Goal: Task Accomplishment & Management: Use online tool/utility

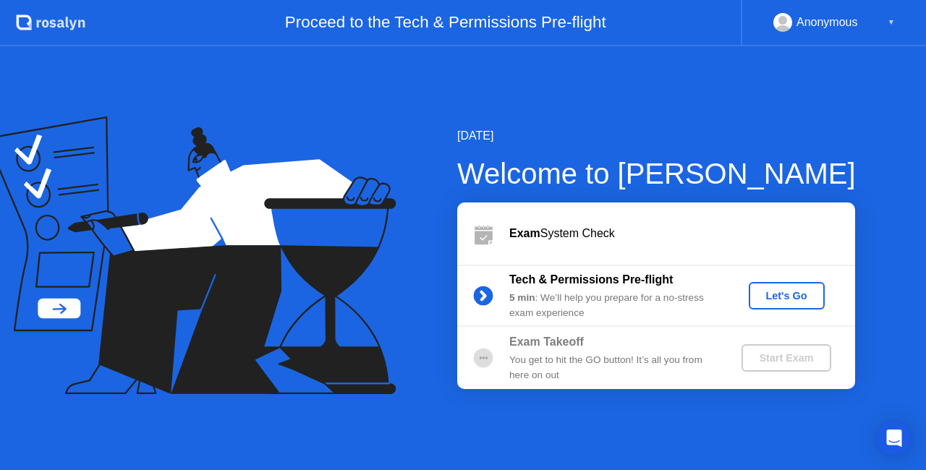
click at [799, 298] on div "Let's Go" at bounding box center [786, 296] width 64 height 12
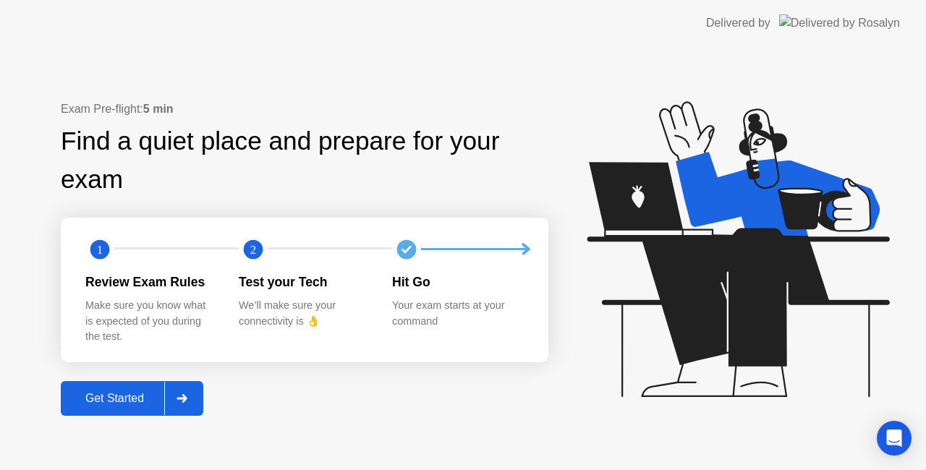
click at [126, 404] on div "Get Started" at bounding box center [114, 398] width 99 height 13
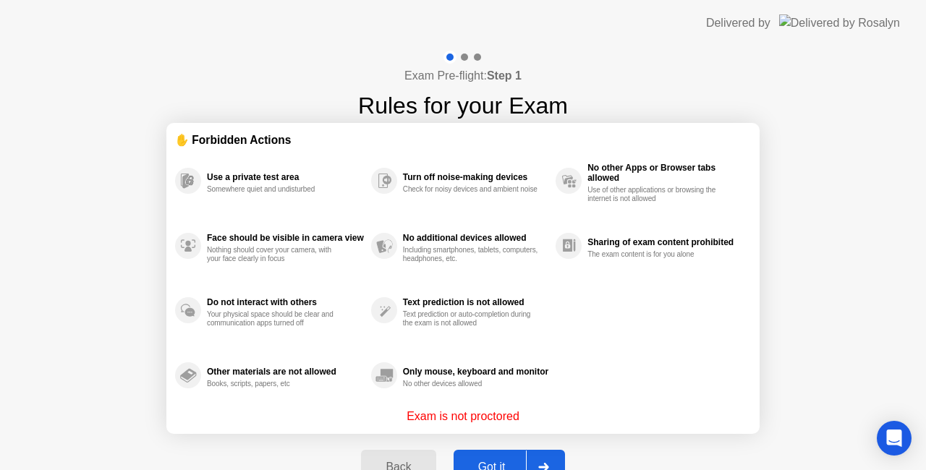
click at [498, 464] on div "Got it" at bounding box center [492, 467] width 68 height 13
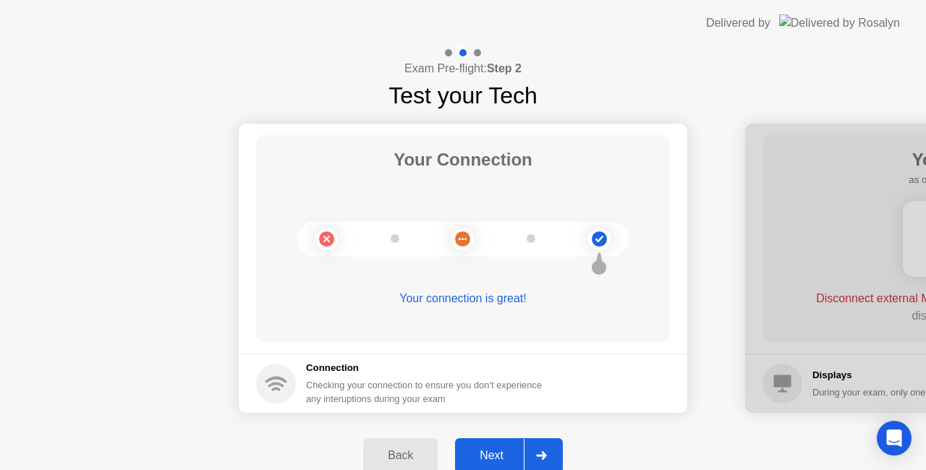
click at [497, 449] on div "Next" at bounding box center [491, 455] width 64 height 13
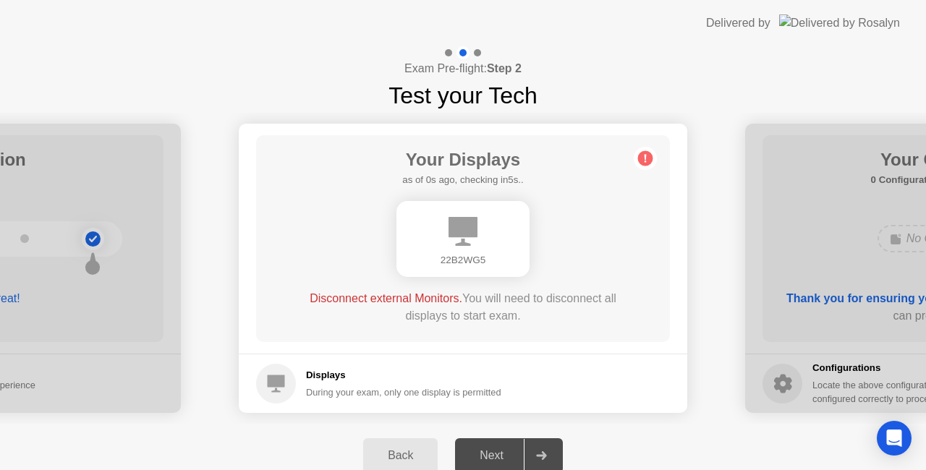
click at [514, 456] on div "Next" at bounding box center [491, 455] width 64 height 13
click at [503, 456] on div "Next" at bounding box center [491, 455] width 64 height 13
click at [639, 162] on circle at bounding box center [645, 158] width 15 height 15
click at [646, 158] on circle at bounding box center [645, 158] width 15 height 15
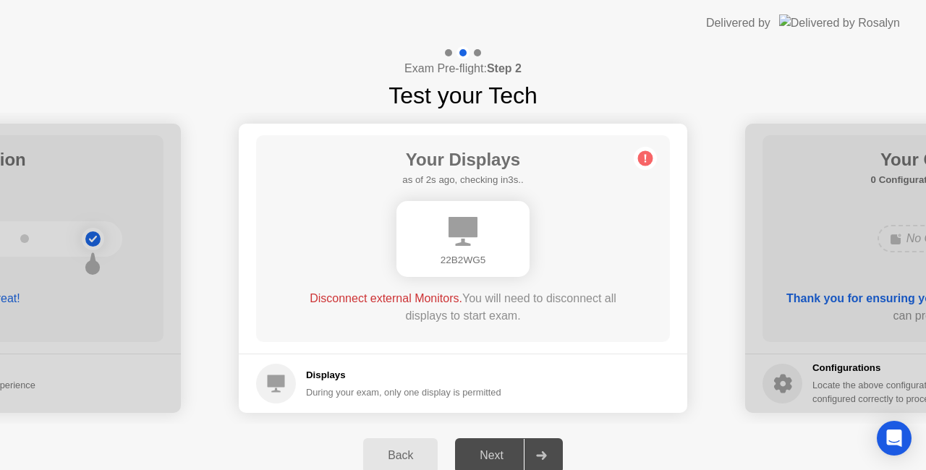
click at [646, 158] on circle at bounding box center [645, 158] width 15 height 15
click at [502, 456] on div "Next" at bounding box center [491, 455] width 64 height 13
click at [494, 451] on div "Next" at bounding box center [491, 455] width 64 height 13
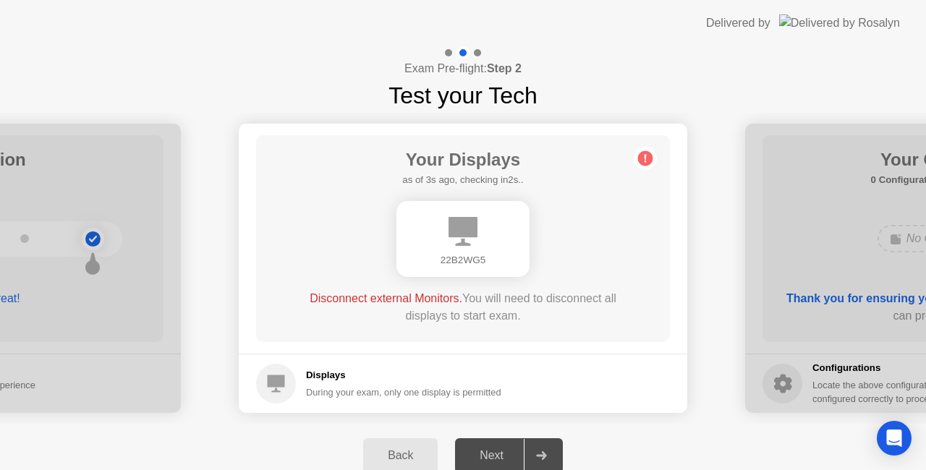
click at [494, 451] on div "Next" at bounding box center [491, 455] width 64 height 13
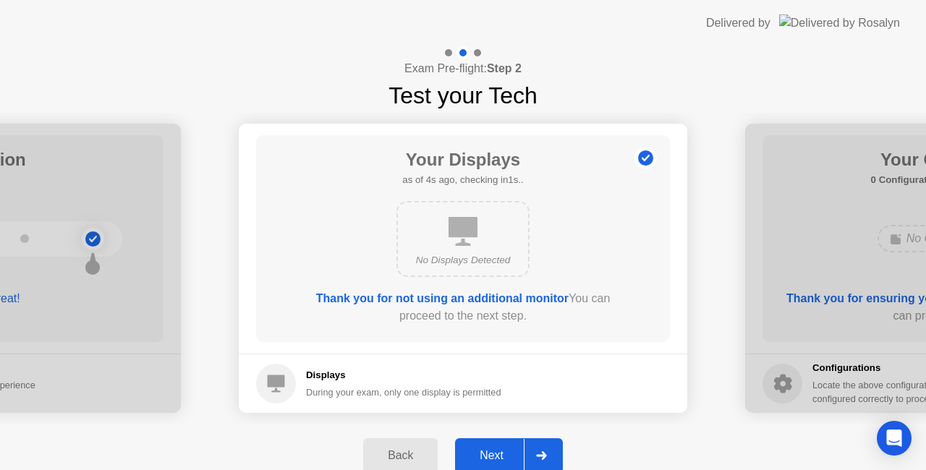
click at [506, 449] on div "Next" at bounding box center [491, 455] width 64 height 13
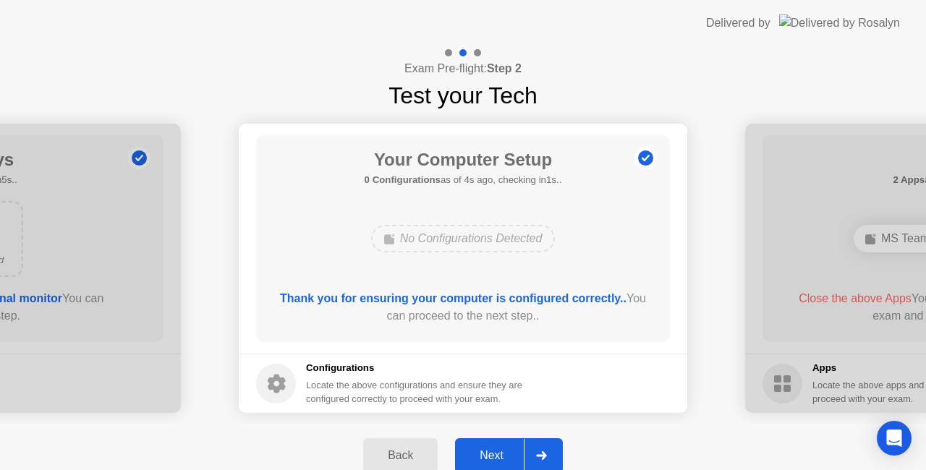
click at [496, 451] on div "Next" at bounding box center [491, 455] width 64 height 13
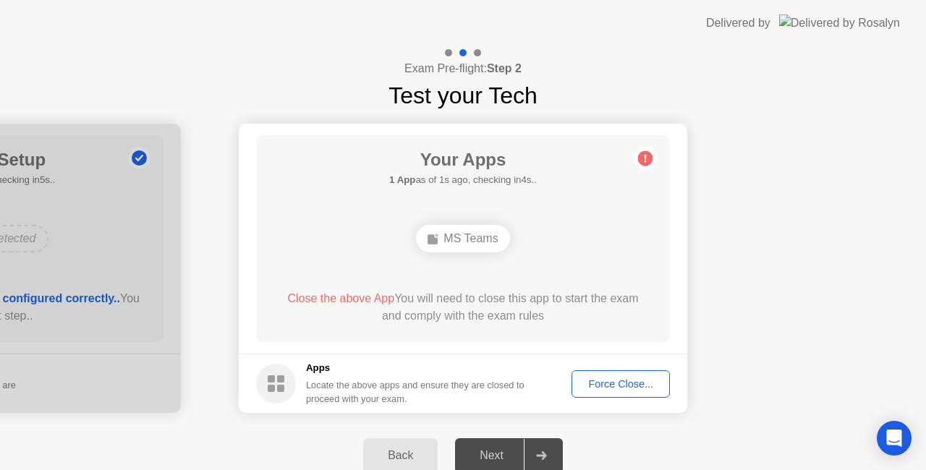
click at [626, 382] on div "Force Close..." at bounding box center [621, 384] width 88 height 12
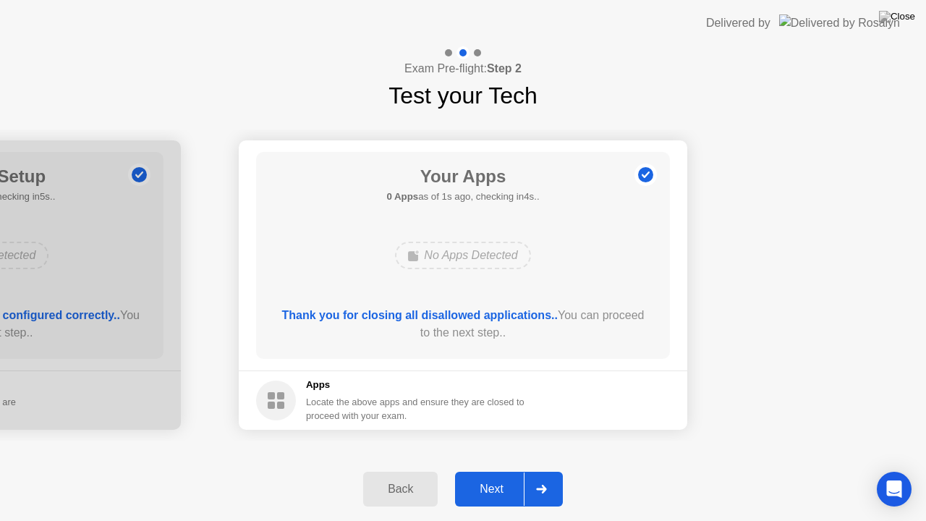
click at [498, 469] on div "Next" at bounding box center [491, 488] width 64 height 13
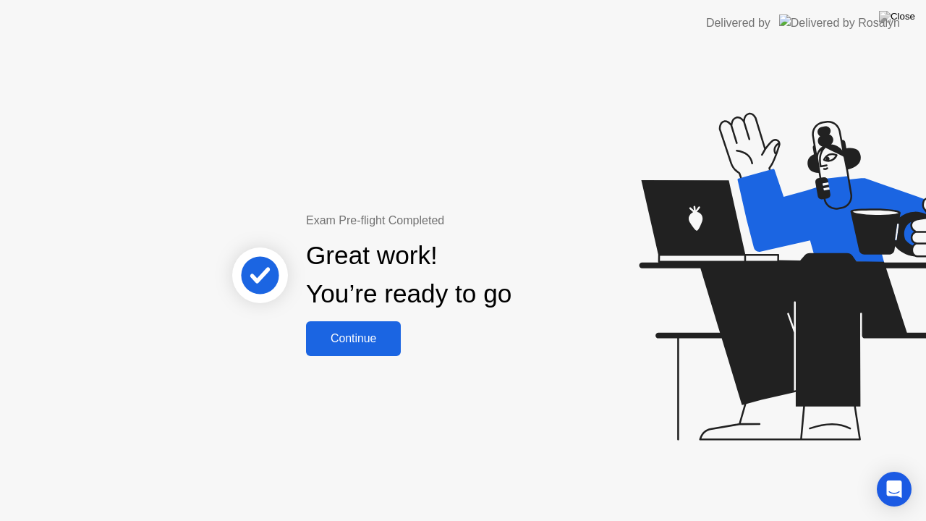
click at [366, 332] on div "Continue" at bounding box center [353, 338] width 86 height 13
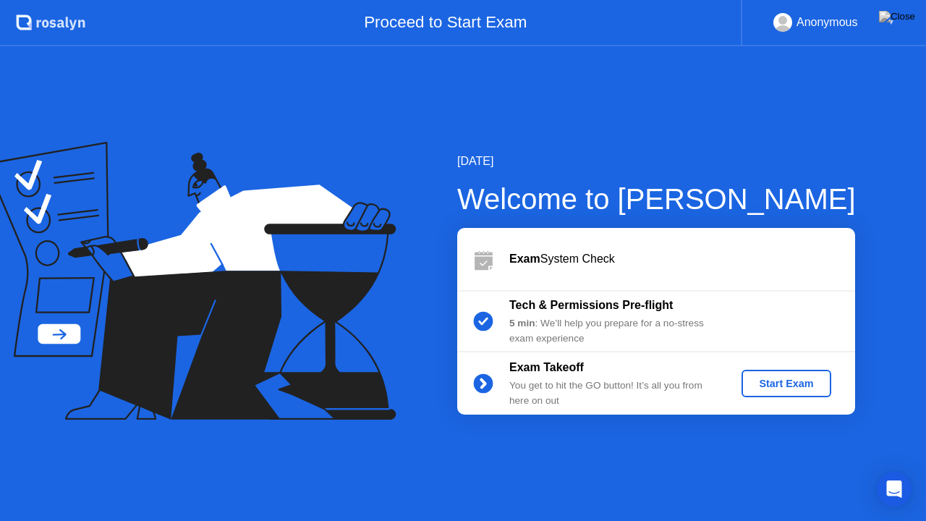
click at [770, 383] on div "Start Exam" at bounding box center [785, 384] width 77 height 12
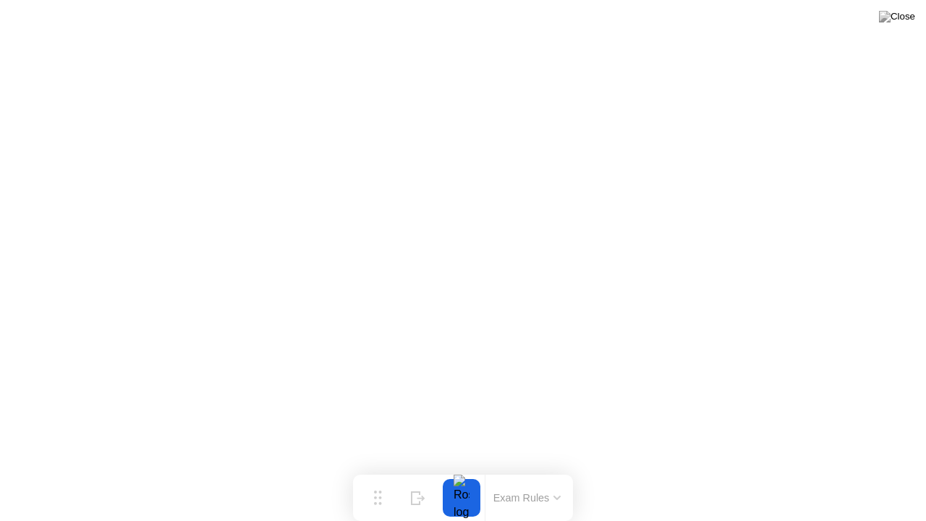
click at [466, 469] on div at bounding box center [461, 498] width 30 height 38
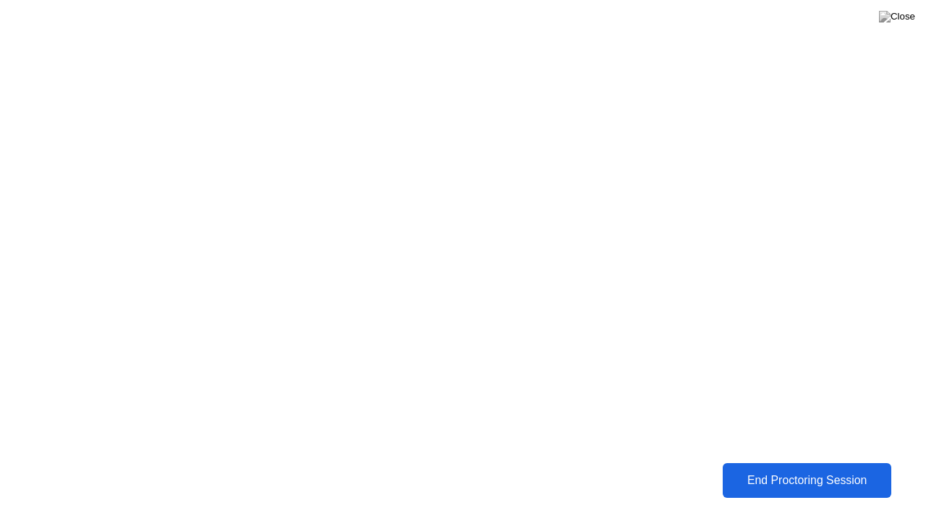
click at [825, 469] on div "End Proctoring Session" at bounding box center [807, 480] width 160 height 13
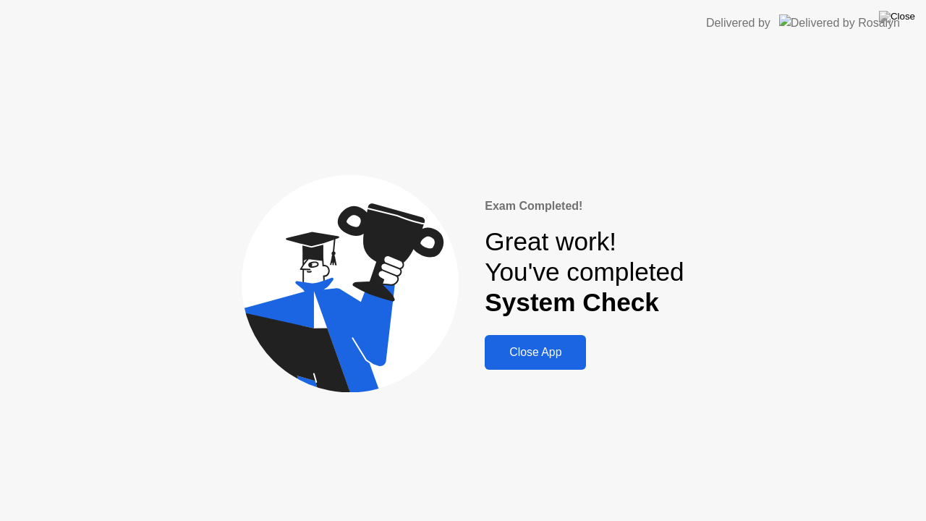
click at [540, 358] on div "Close App" at bounding box center [535, 352] width 93 height 13
